Goal: Communication & Community: Answer question/provide support

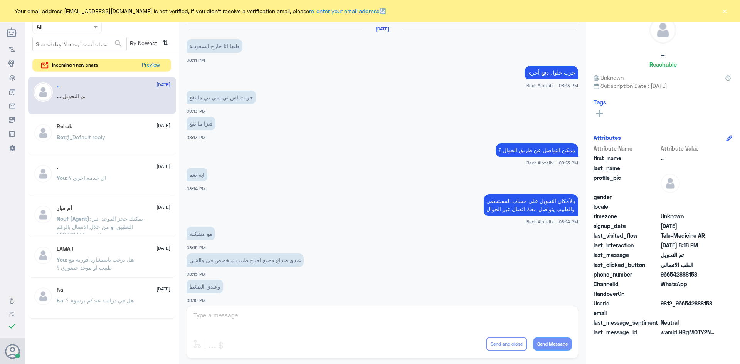
click at [151, 63] on button "Preview" at bounding box center [150, 65] width 25 height 13
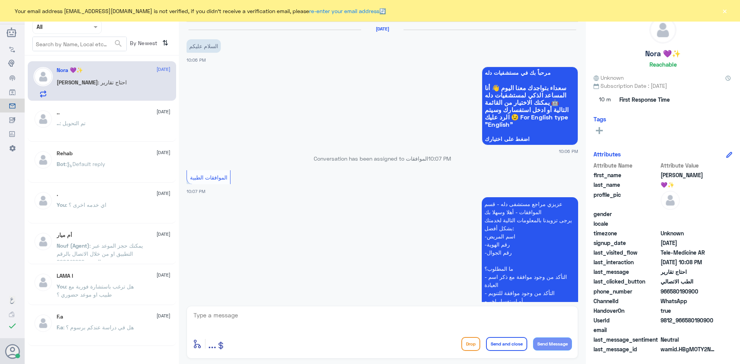
scroll to position [501, 0]
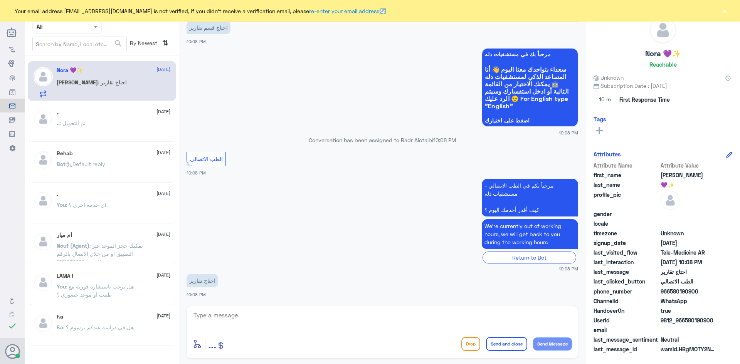
click at [725, 8] on button "×" at bounding box center [724, 11] width 8 height 8
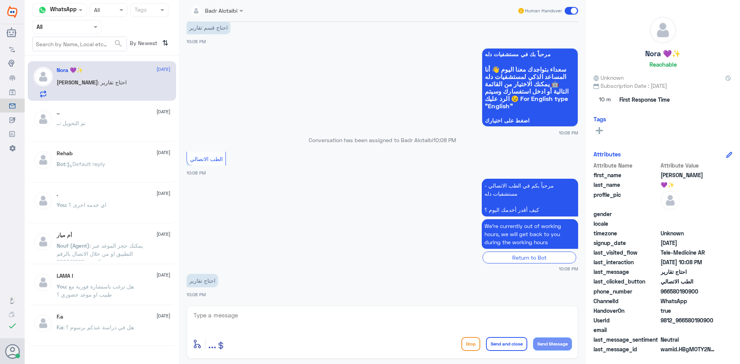
click at [321, 315] on textarea at bounding box center [382, 319] width 379 height 19
type textarea "L"
type textarea "مرحبا معك بدر من الطب الاتصالي كيف أقدر اخدمك ؟"
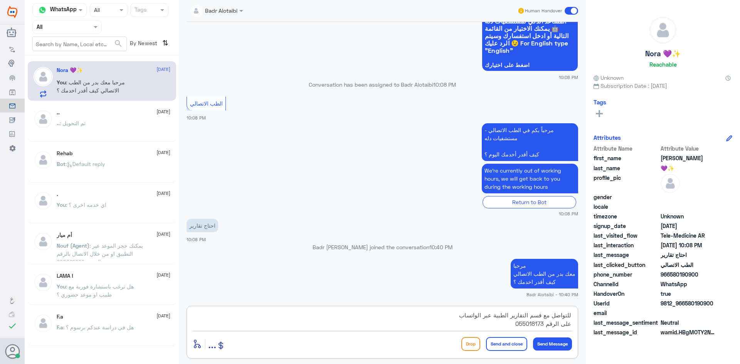
type textarea "للتواصل مع قسم التقارير الطبية عبر الواتساب على الرقم 0550181732"
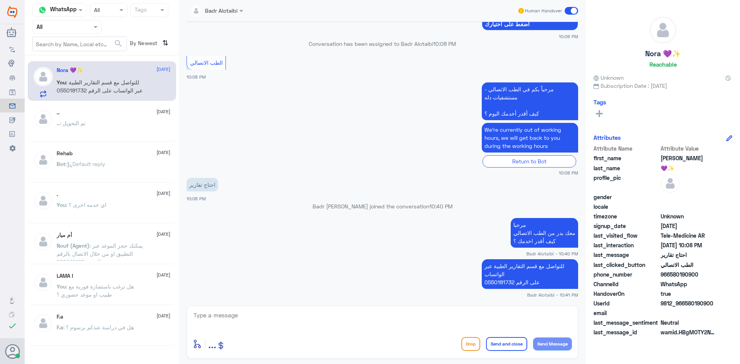
click at [569, 10] on span at bounding box center [570, 11] width 13 height 8
click at [0, 0] on input "checkbox" at bounding box center [0, 0] width 0 height 0
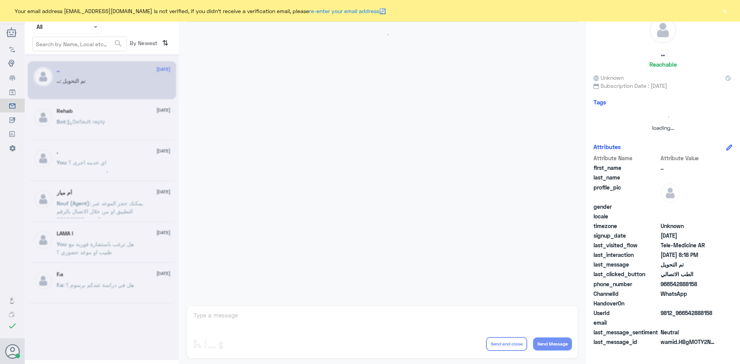
scroll to position [253, 0]
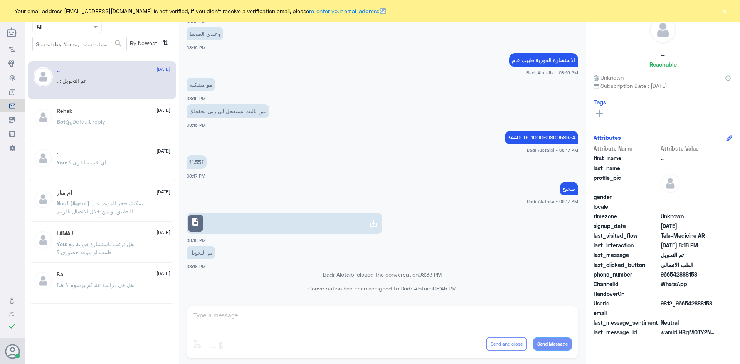
click at [726, 12] on button "×" at bounding box center [724, 11] width 8 height 8
